Goal: Information Seeking & Learning: Learn about a topic

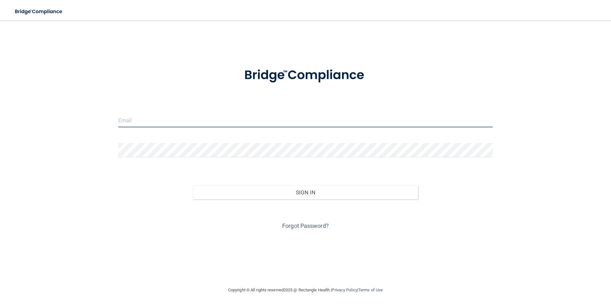
click at [308, 122] on input "email" at bounding box center [305, 120] width 375 height 14
type input "[EMAIL_ADDRESS][DOMAIN_NAME]"
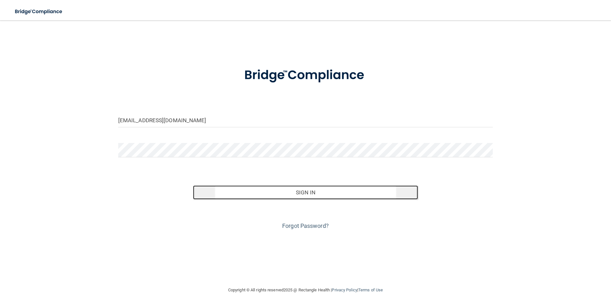
click at [288, 195] on button "Sign In" at bounding box center [305, 193] width 225 height 14
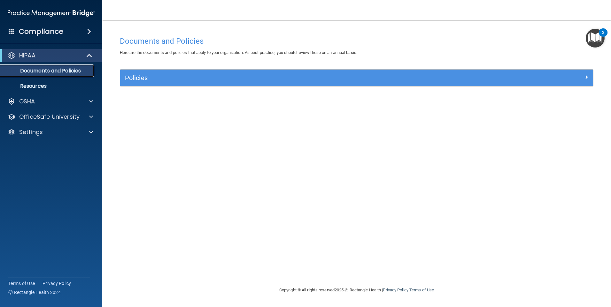
click at [75, 69] on p "Documents and Policies" at bounding box center [47, 71] width 87 height 6
click at [595, 34] on img "Open Resource Center, 2 new notifications" at bounding box center [595, 38] width 19 height 19
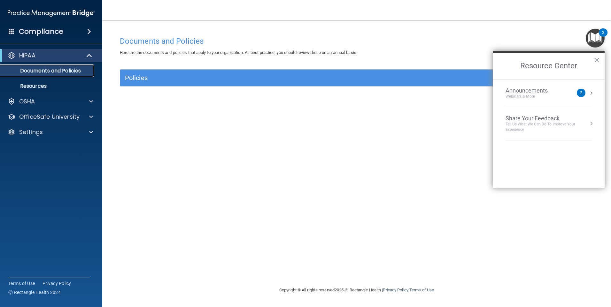
click at [33, 73] on p "Documents and Policies" at bounding box center [47, 71] width 87 height 6
click at [32, 87] on p "Resources" at bounding box center [47, 86] width 87 height 6
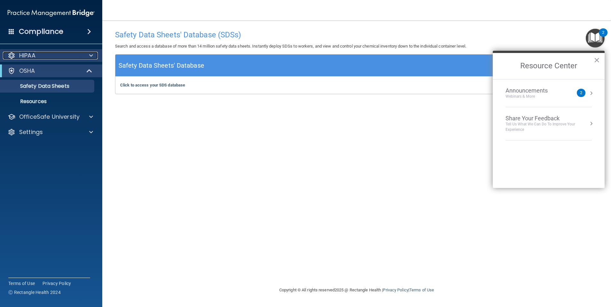
click at [89, 55] on span at bounding box center [91, 56] width 4 height 8
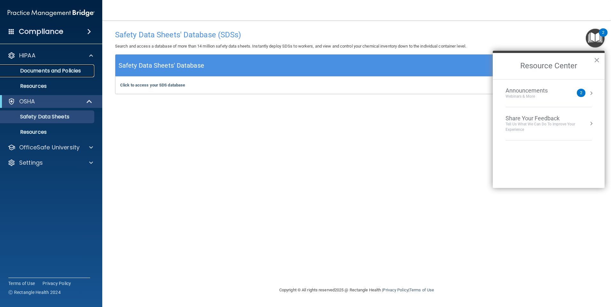
click at [71, 71] on p "Documents and Policies" at bounding box center [47, 71] width 87 height 6
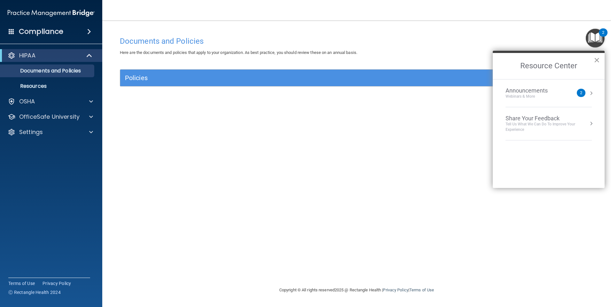
click at [596, 60] on button "×" at bounding box center [596, 60] width 6 height 10
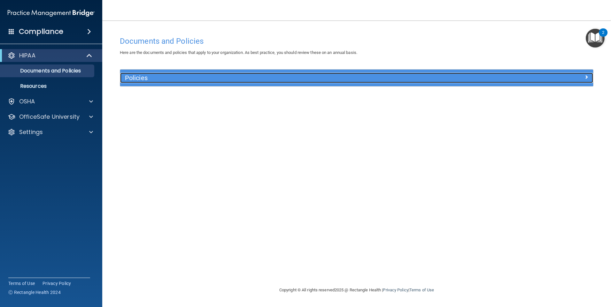
click at [585, 76] on span at bounding box center [586, 77] width 4 height 8
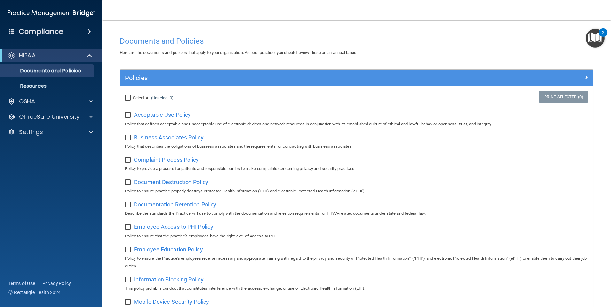
click at [88, 31] on span at bounding box center [89, 32] width 4 height 8
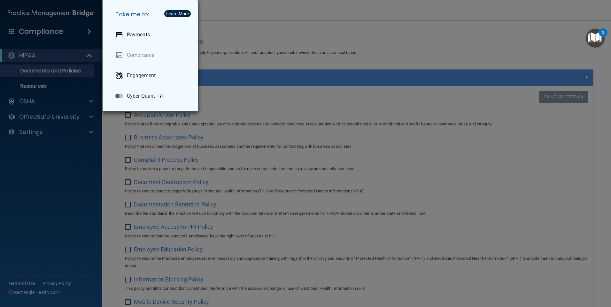
click at [88, 31] on div "Take me to: Payments Compliance Engagement Cyber Quant" at bounding box center [305, 153] width 611 height 307
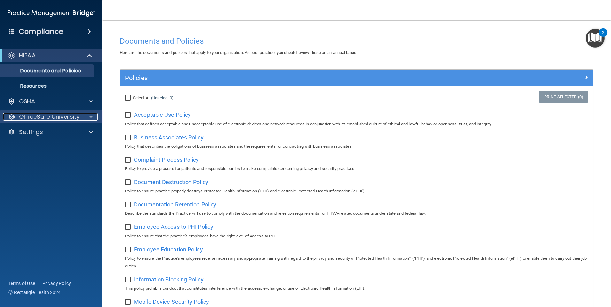
click at [92, 117] on span at bounding box center [91, 117] width 4 height 8
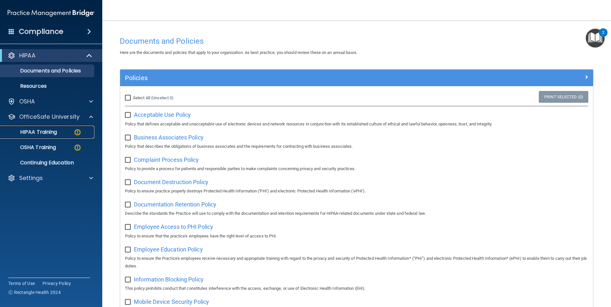
click at [45, 132] on p "HIPAA Training" at bounding box center [30, 132] width 53 height 6
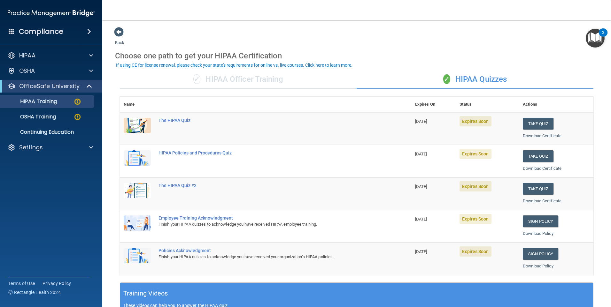
click at [135, 121] on img at bounding box center [137, 125] width 27 height 15
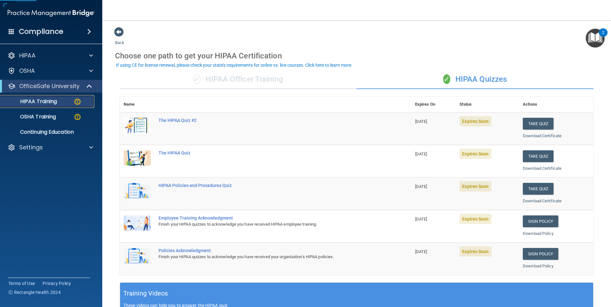
click at [31, 102] on p "HIPAA Training" at bounding box center [30, 101] width 53 height 6
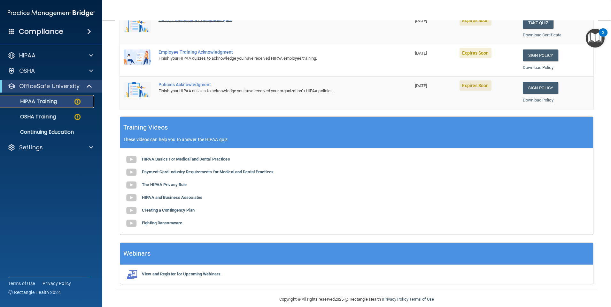
scroll to position [174, 0]
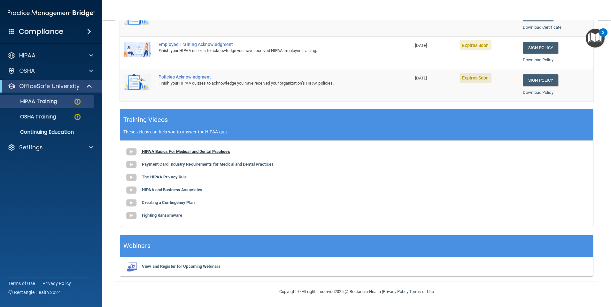
click at [177, 151] on b "HIPAA Basics For Medical and Dental Practices" at bounding box center [186, 151] width 88 height 5
click at [198, 152] on b "HIPAA Basics For Medical and Dental Practices" at bounding box center [186, 151] width 88 height 5
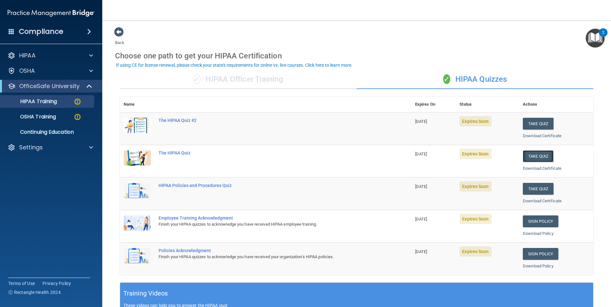
click at [529, 158] on button "Take Quiz" at bounding box center [538, 156] width 31 height 12
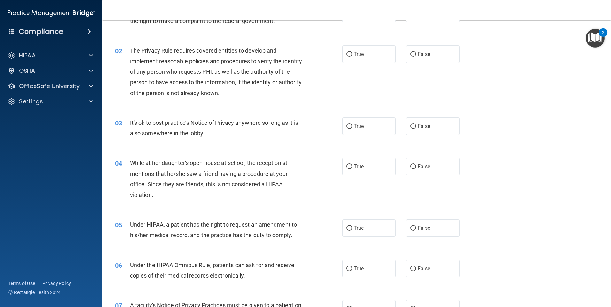
scroll to position [64, 0]
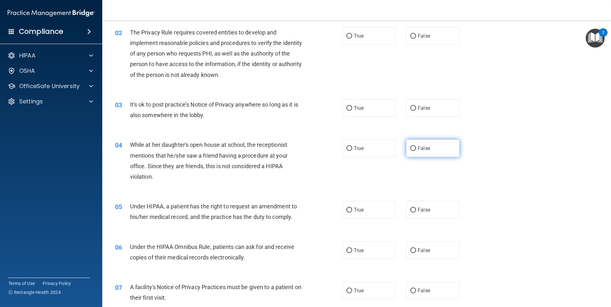
click at [414, 148] on label "False" at bounding box center [432, 149] width 53 height 18
click at [414, 148] on input "False" at bounding box center [413, 148] width 6 height 5
radio input "true"
click at [406, 210] on label "False" at bounding box center [432, 210] width 53 height 18
click at [410, 210] on input "False" at bounding box center [413, 210] width 6 height 5
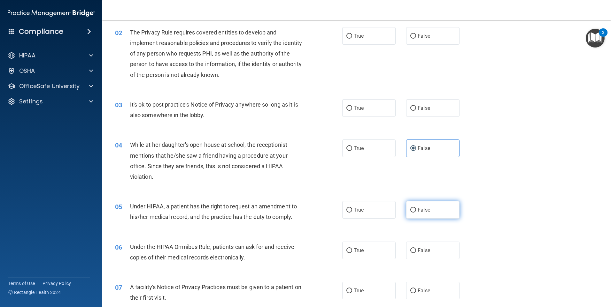
radio input "true"
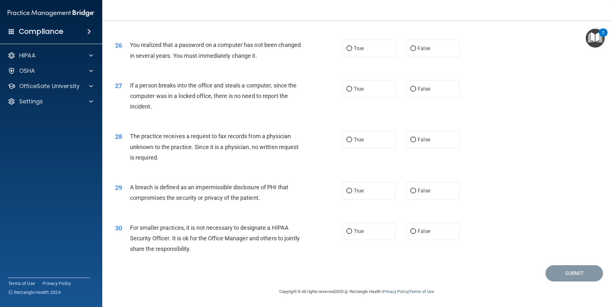
scroll to position [1215, 0]
click at [410, 230] on input "False" at bounding box center [413, 231] width 6 height 5
radio input "true"
click at [410, 141] on input "False" at bounding box center [413, 140] width 6 height 5
radio input "true"
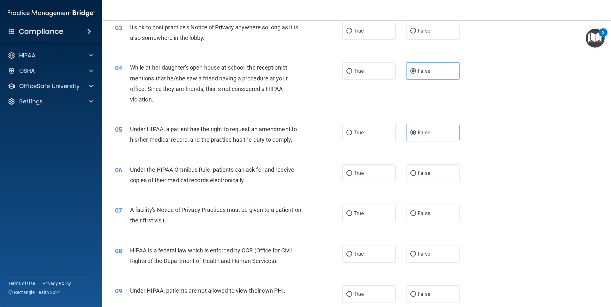
scroll to position [160, 0]
